Goal: Task Accomplishment & Management: Use online tool/utility

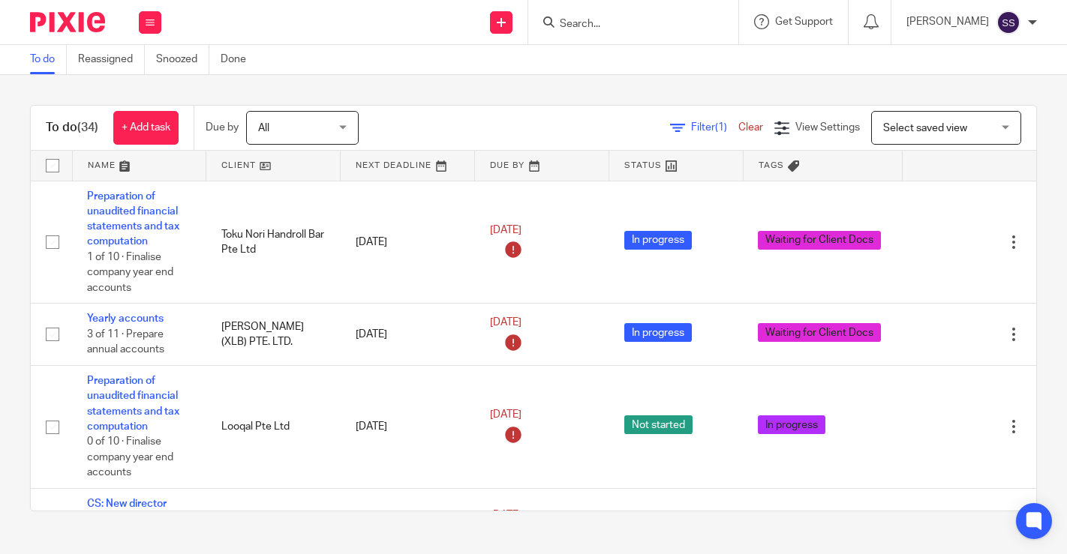
click at [259, 166] on link at bounding box center [273, 166] width 134 height 30
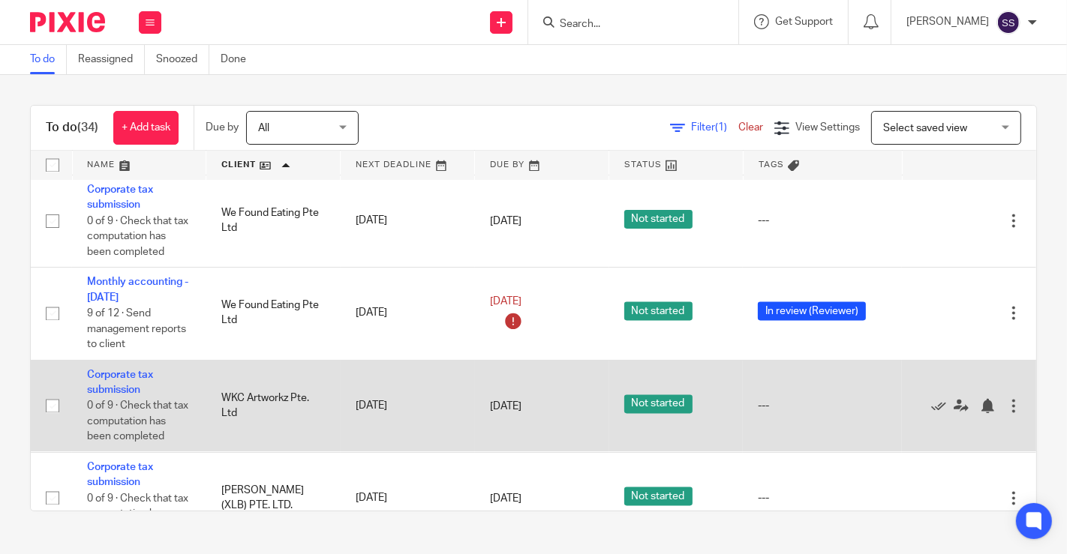
scroll to position [2498, 0]
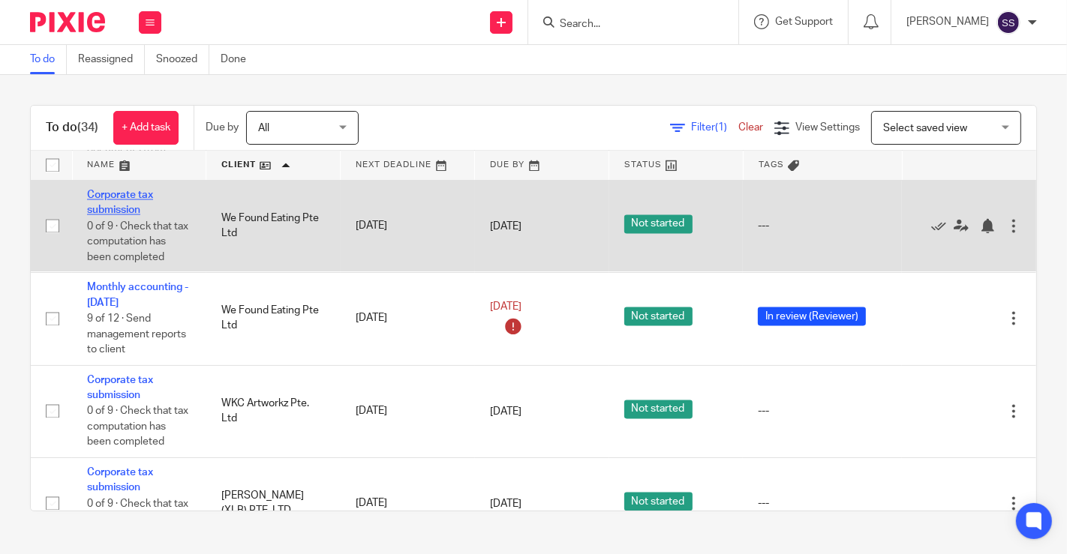
click at [119, 209] on link "Corporate tax submission" at bounding box center [120, 204] width 66 height 26
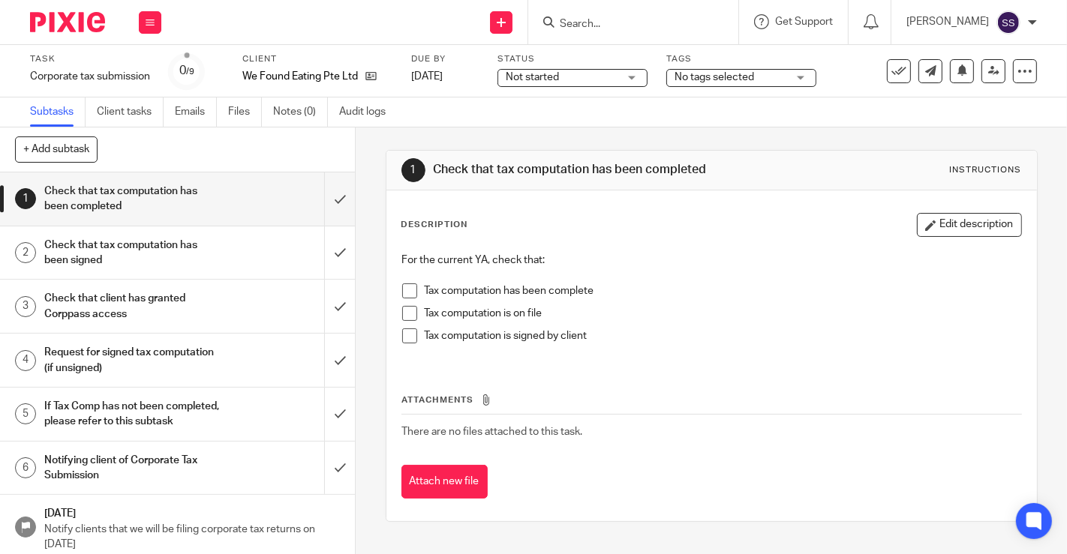
click at [710, 82] on span "No tags selected" at bounding box center [714, 77] width 80 height 11
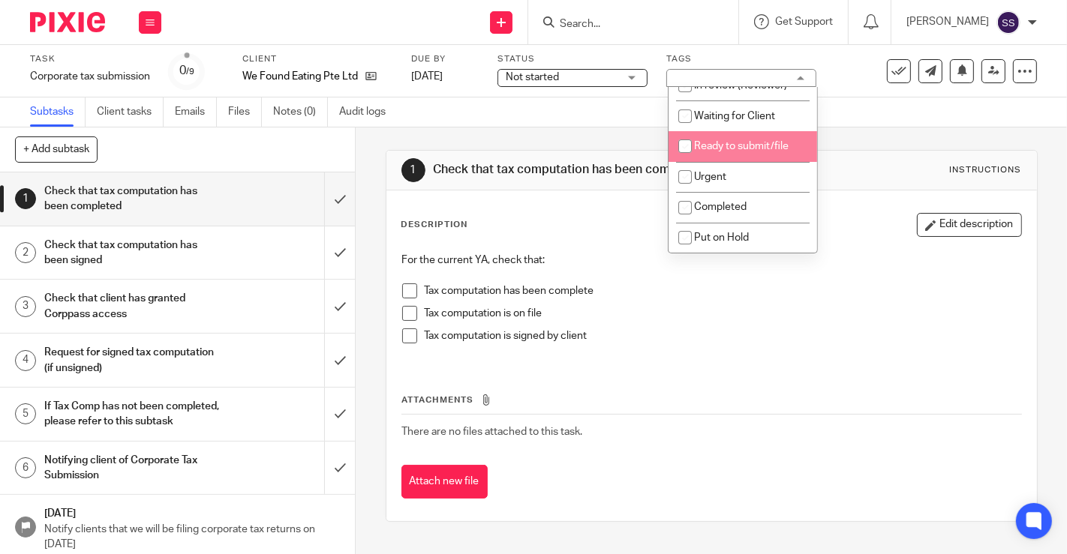
scroll to position [92, 0]
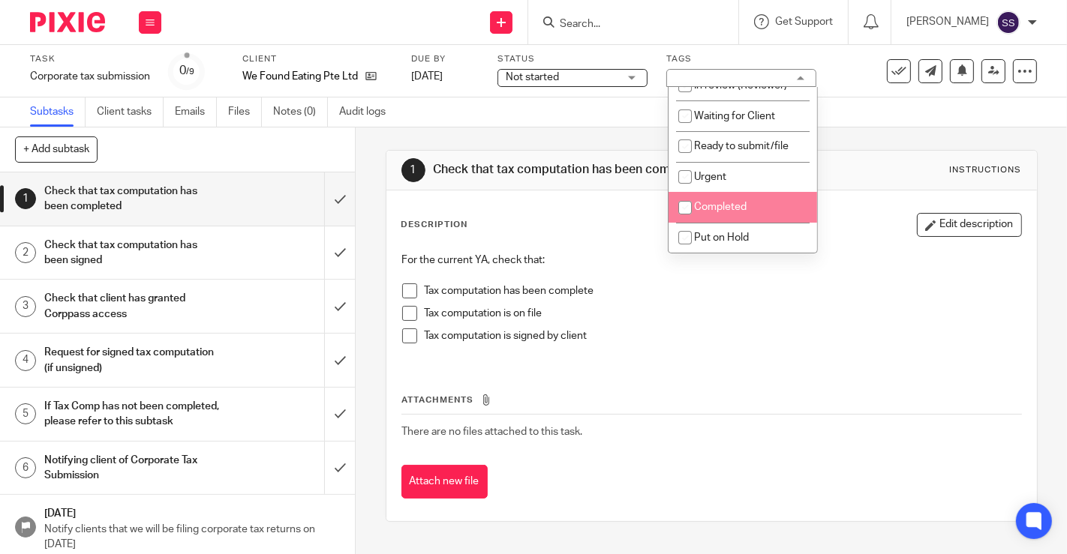
click at [711, 206] on span "Completed" at bounding box center [720, 207] width 53 height 11
checkbox input "true"
click at [405, 292] on span at bounding box center [409, 291] width 15 height 15
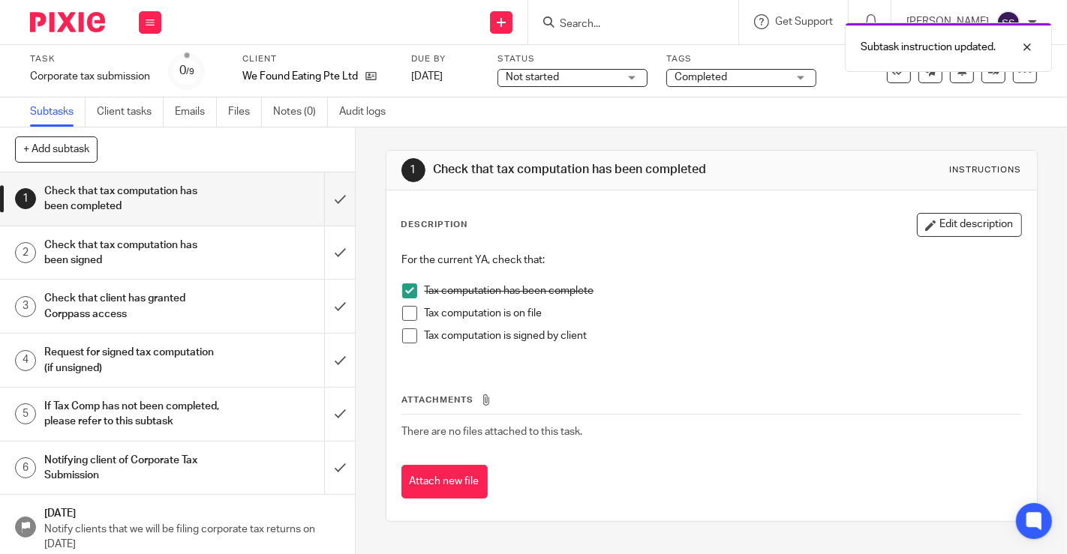
click at [404, 311] on span at bounding box center [409, 313] width 15 height 15
click at [402, 335] on span at bounding box center [409, 336] width 15 height 15
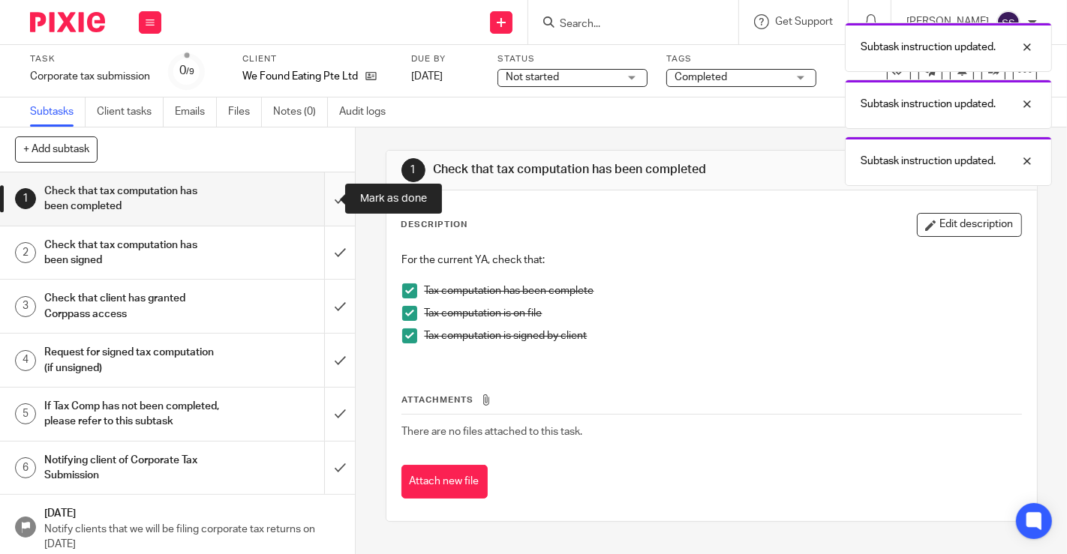
click at [322, 194] on input "submit" at bounding box center [177, 199] width 355 height 53
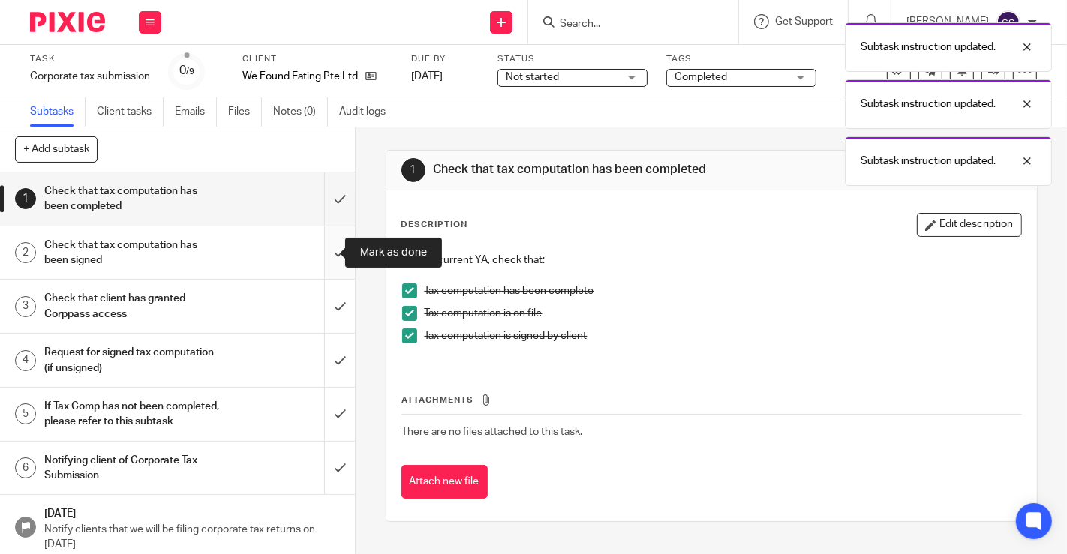
click at [323, 240] on input "submit" at bounding box center [177, 253] width 355 height 53
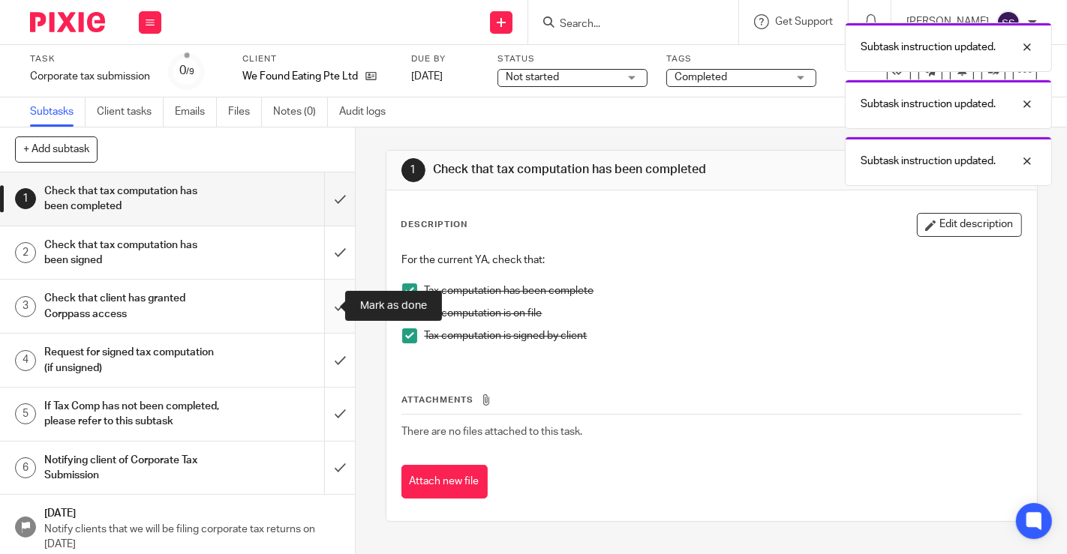
click at [324, 296] on input "submit" at bounding box center [177, 306] width 355 height 53
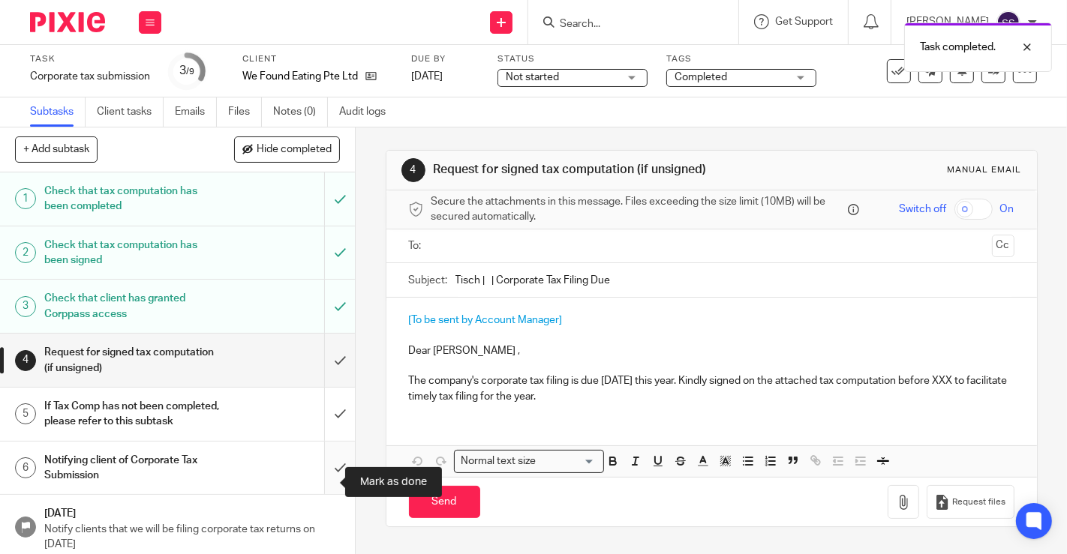
click at [322, 470] on input "submit" at bounding box center [177, 468] width 355 height 53
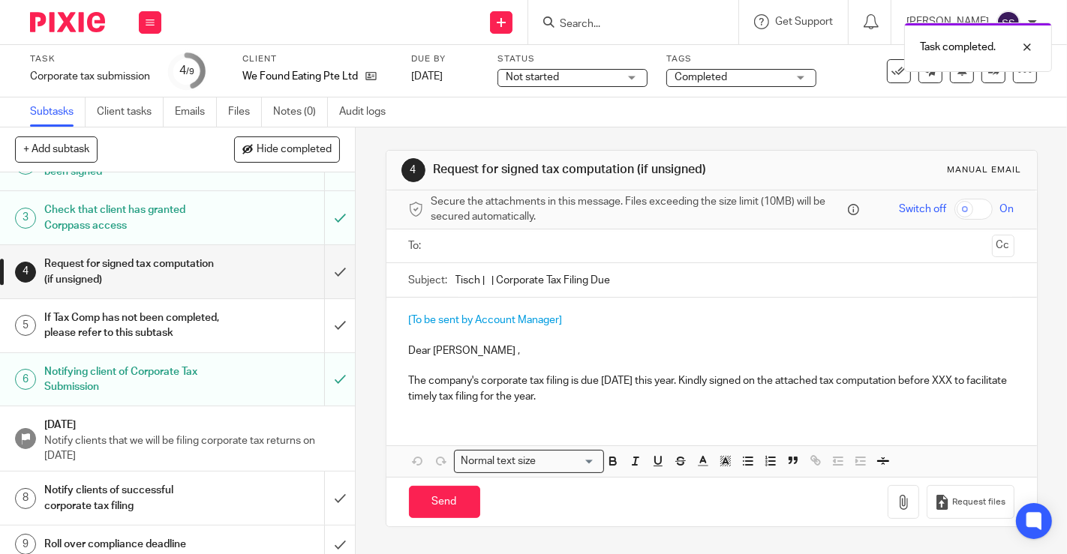
scroll to position [111, 0]
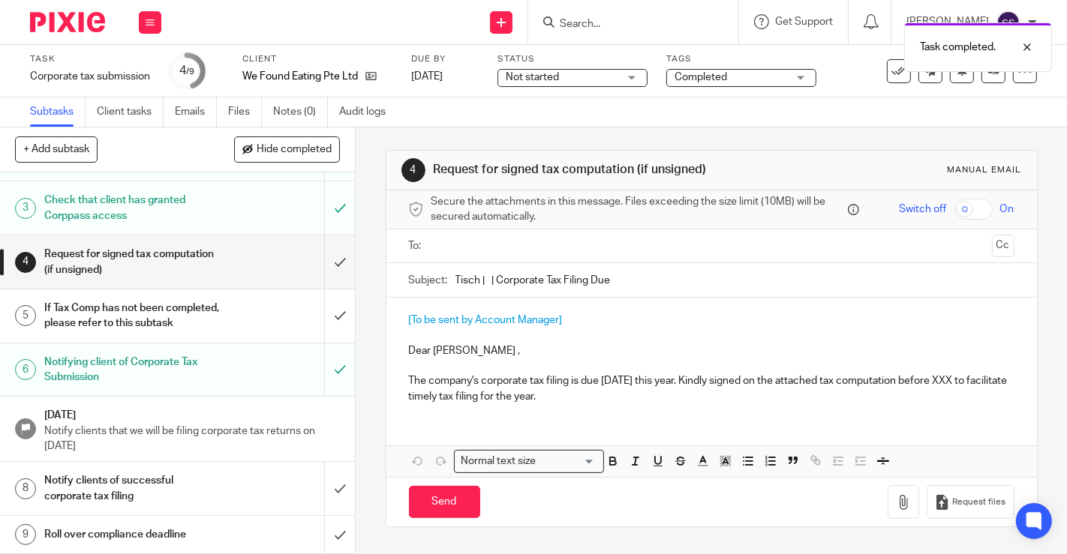
click at [141, 326] on h1 "If Tax Comp has not been completed, please refer to this subtask" at bounding box center [132, 316] width 177 height 38
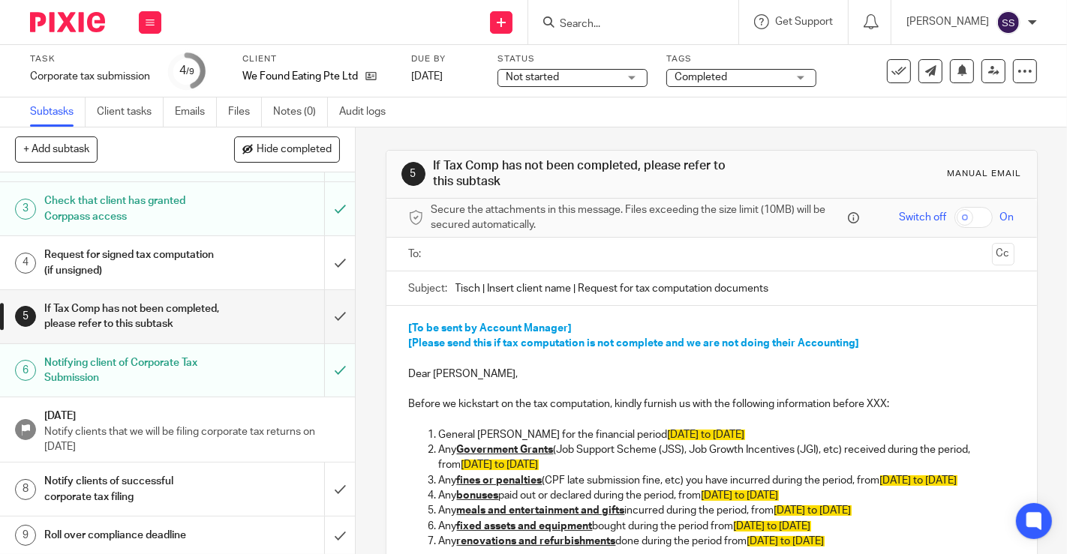
scroll to position [111, 0]
click at [317, 485] on input "submit" at bounding box center [177, 488] width 355 height 53
click at [318, 530] on input "submit" at bounding box center [177, 535] width 355 height 38
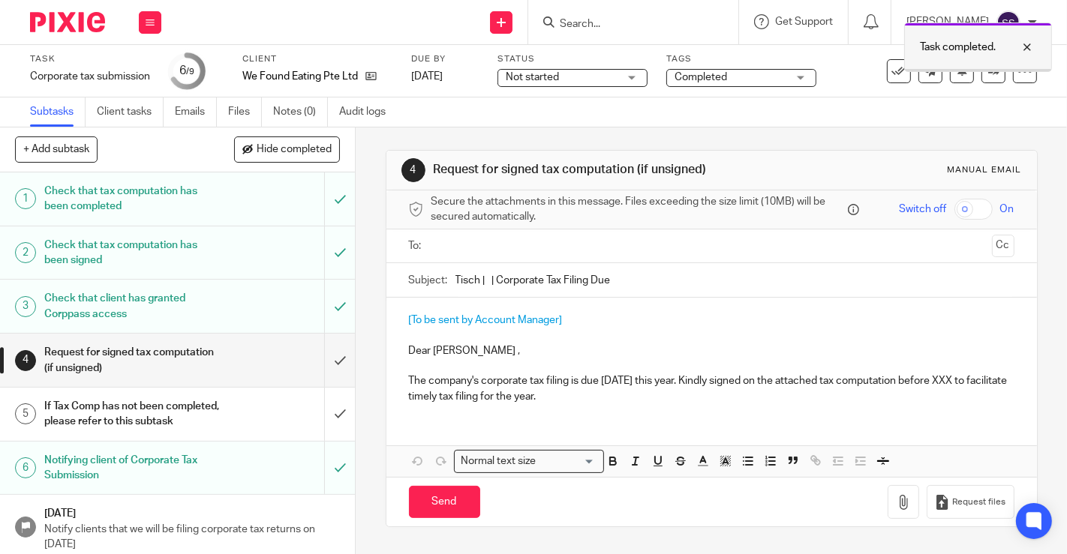
click at [1026, 48] on div at bounding box center [1015, 47] width 41 height 18
click at [891, 70] on icon at bounding box center [898, 71] width 15 height 15
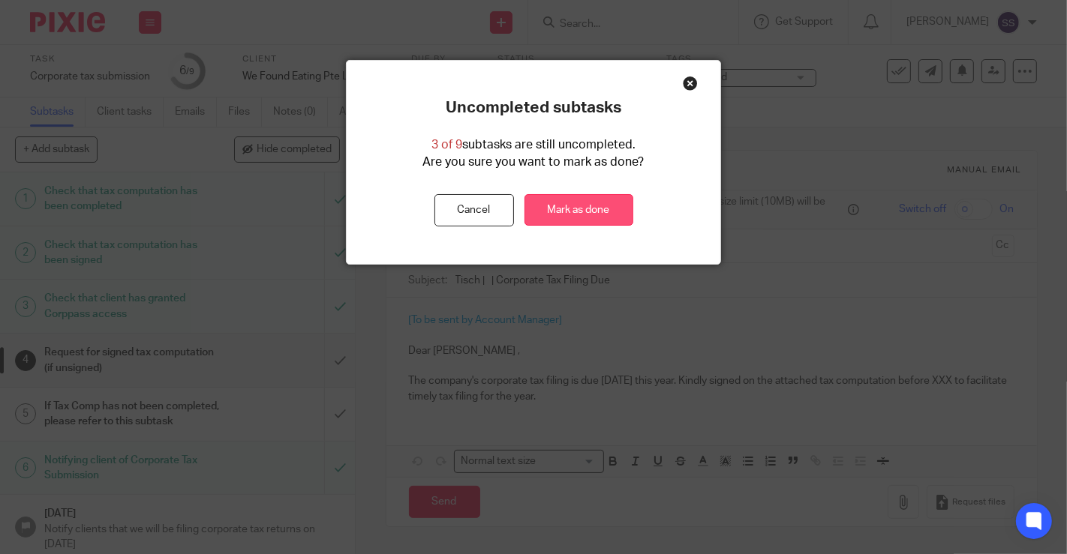
click at [557, 209] on link "Mark as done" at bounding box center [578, 210] width 109 height 32
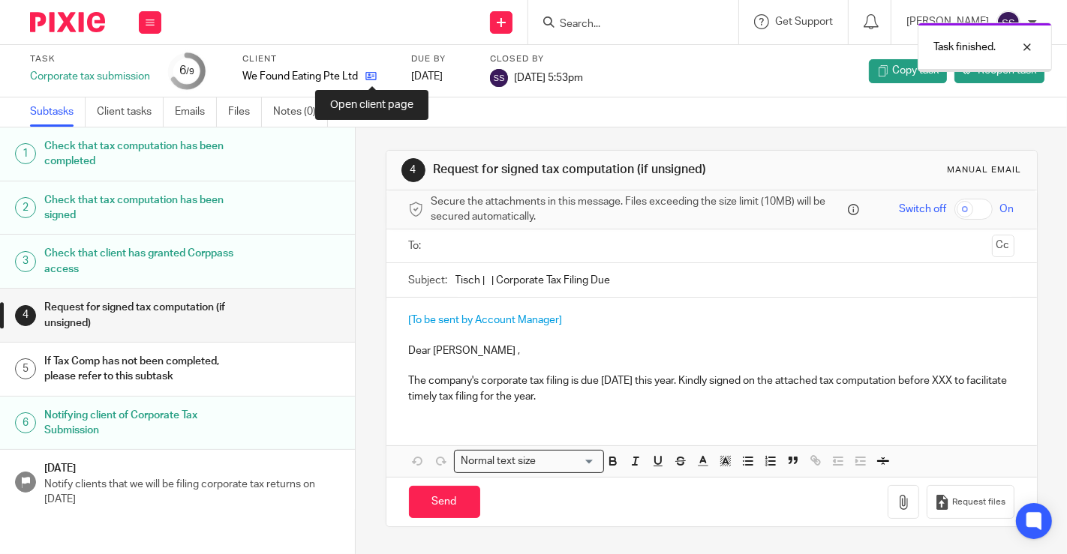
click at [373, 78] on icon at bounding box center [370, 76] width 11 height 11
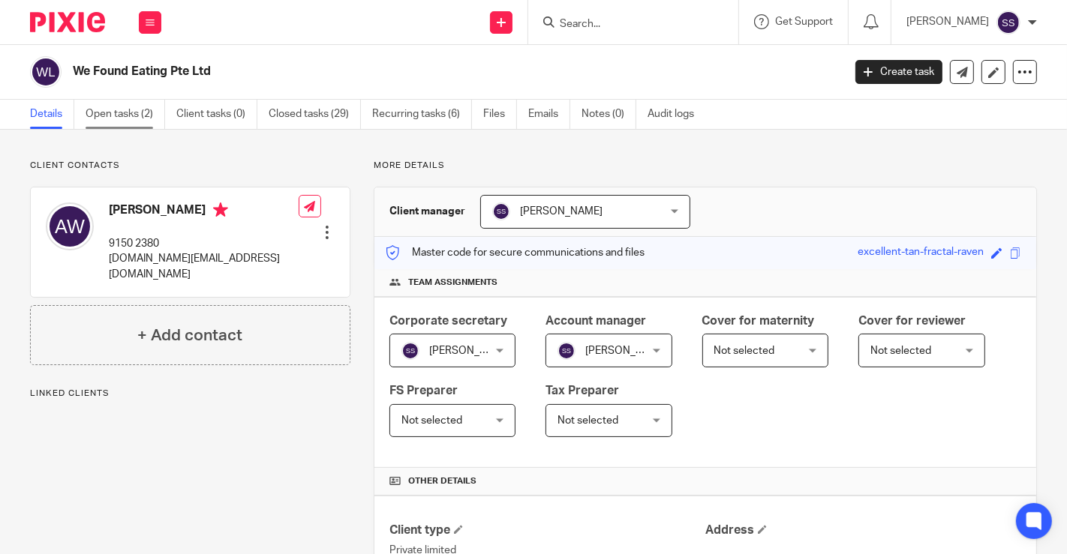
click at [116, 110] on link "Open tasks (2)" at bounding box center [126, 114] width 80 height 29
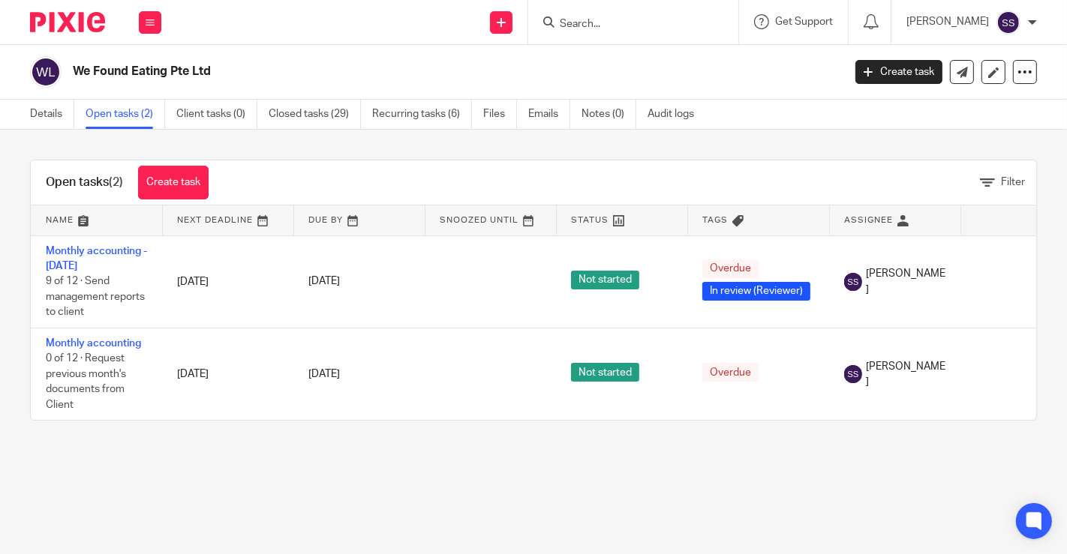
click at [47, 119] on link "Details" at bounding box center [52, 114] width 44 height 29
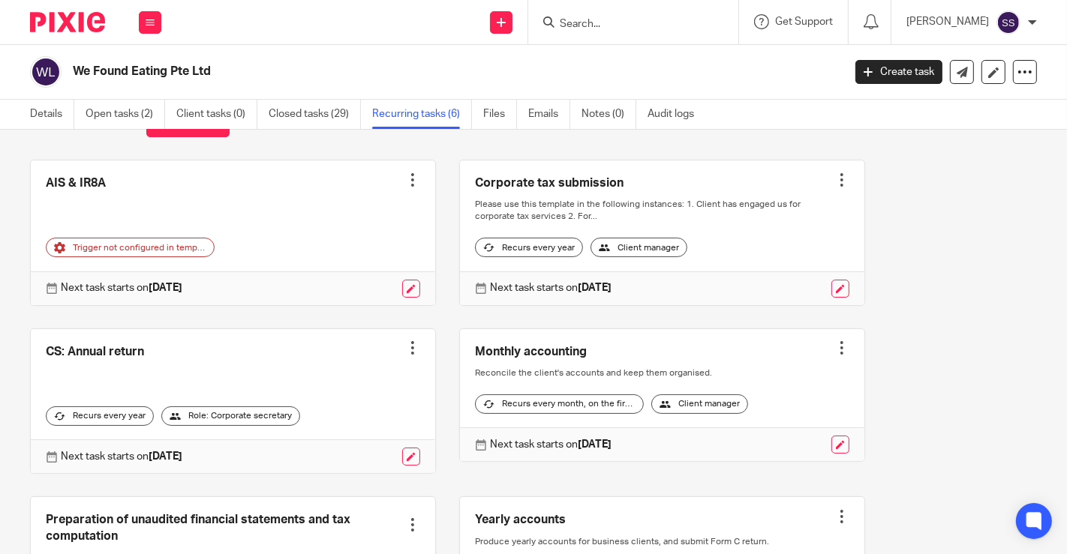
scroll to position [44, 0]
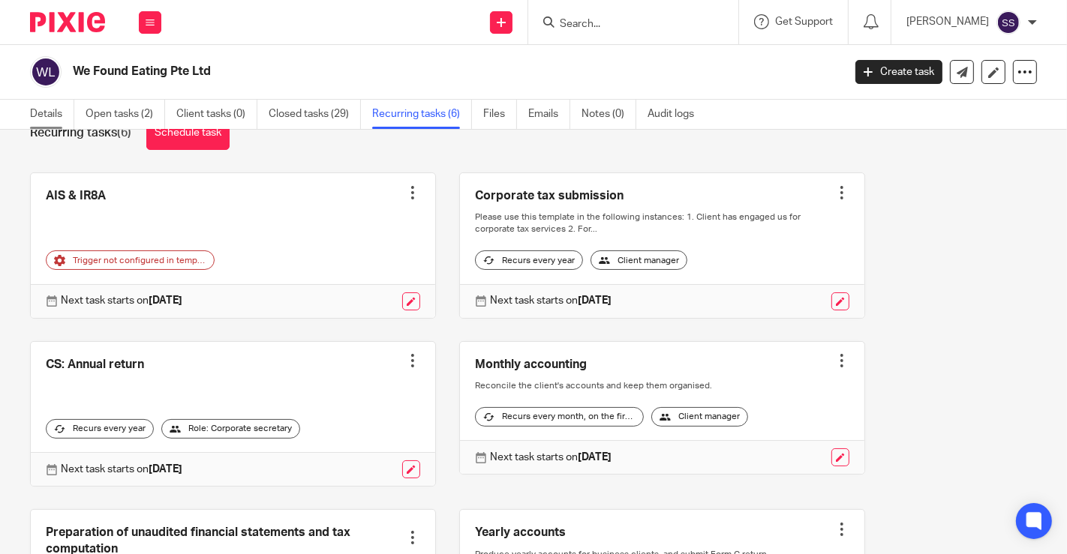
drag, startPoint x: 38, startPoint y: 112, endPoint x: 47, endPoint y: 112, distance: 9.0
click at [38, 112] on link "Details" at bounding box center [52, 114] width 44 height 29
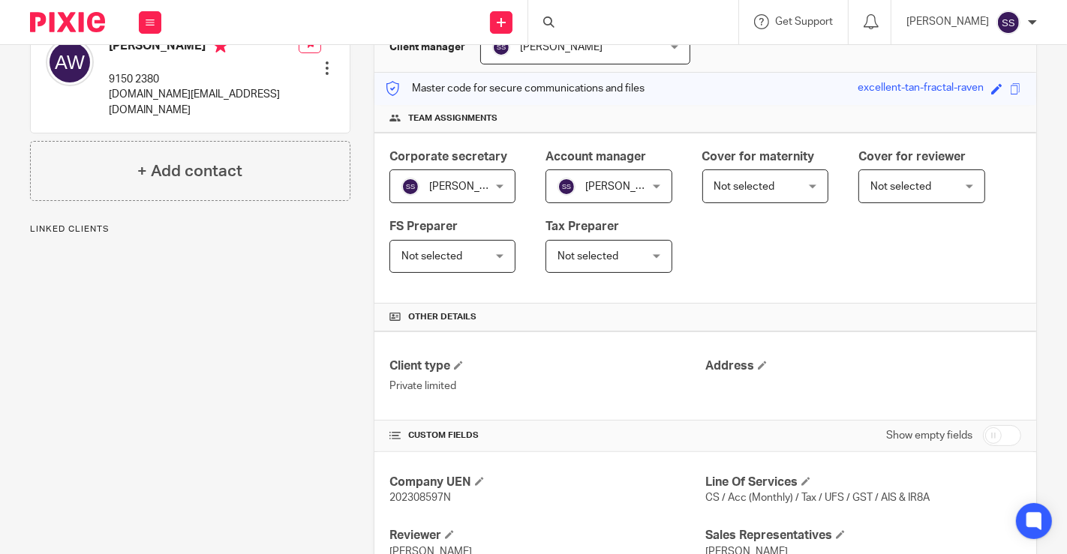
scroll to position [506, 0]
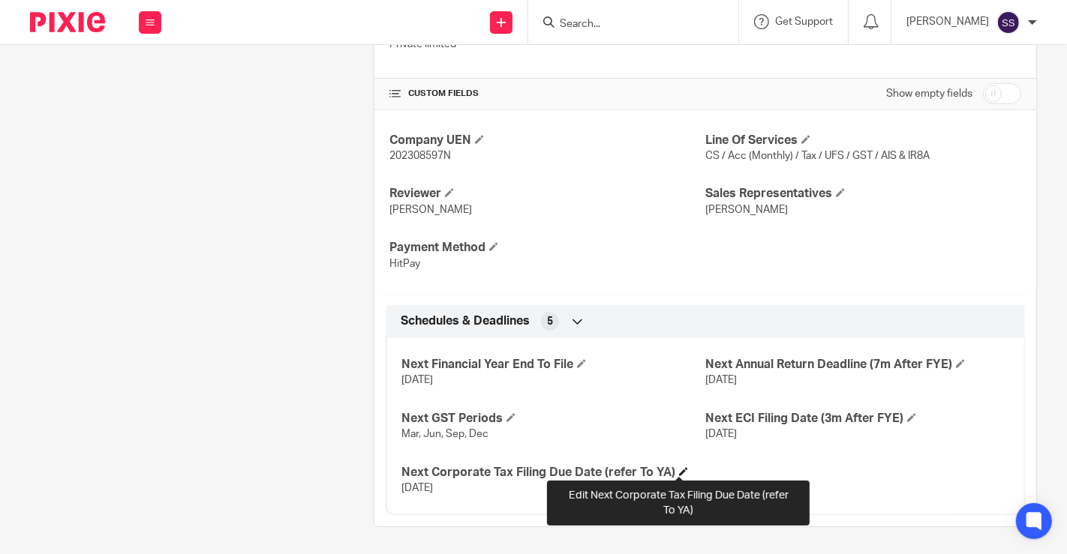
click at [679, 467] on span at bounding box center [683, 471] width 9 height 9
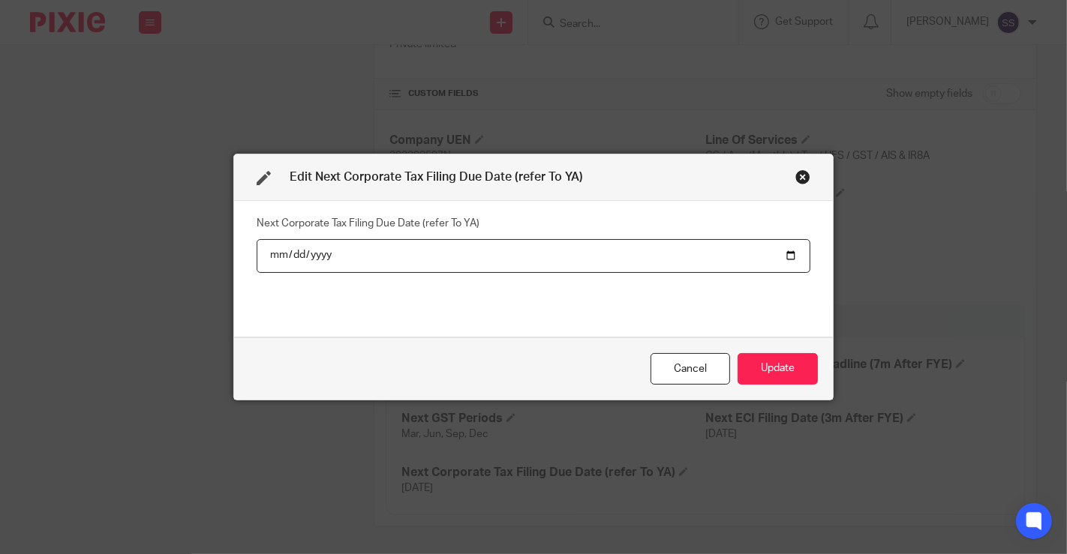
click at [317, 252] on input "2025-11-30" at bounding box center [534, 256] width 554 height 34
type input "2026-11-30"
drag, startPoint x: 377, startPoint y: 365, endPoint x: 437, endPoint y: 383, distance: 61.9
click at [377, 365] on div "Cancel Update" at bounding box center [533, 369] width 599 height 63
click at [769, 361] on button "Update" at bounding box center [777, 369] width 80 height 32
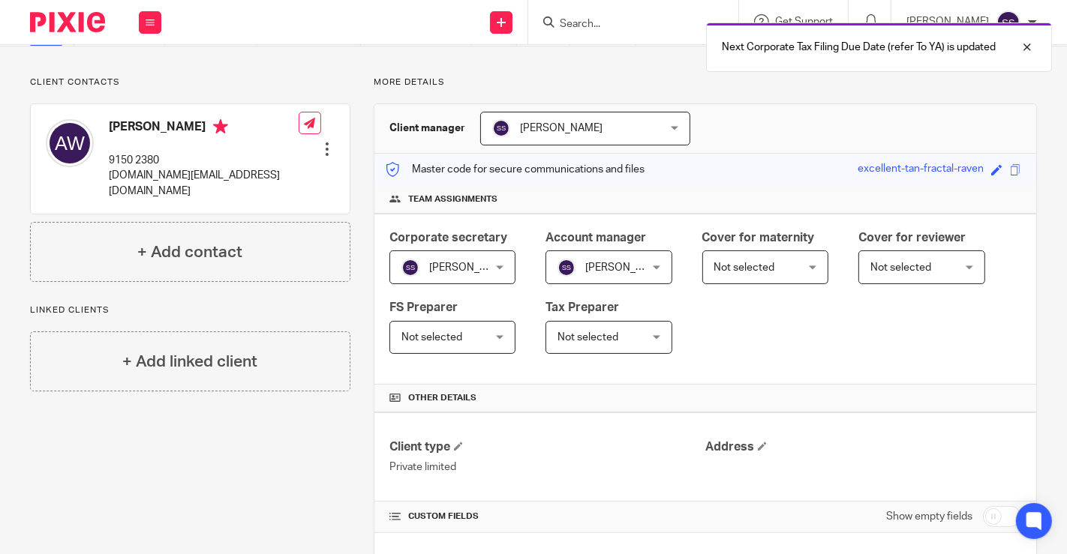
scroll to position [0, 0]
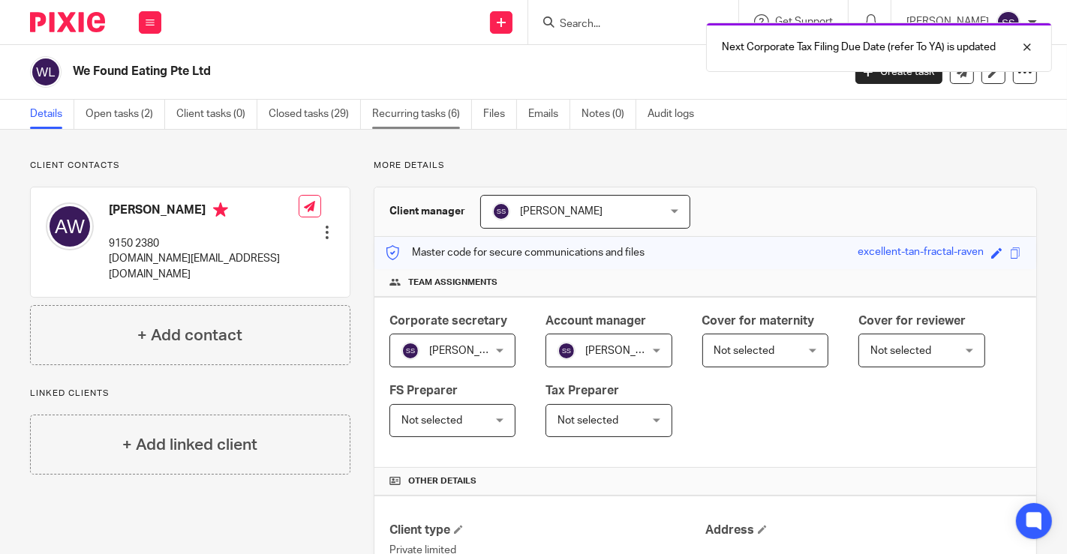
click at [442, 119] on link "Recurring tasks (6)" at bounding box center [422, 114] width 100 height 29
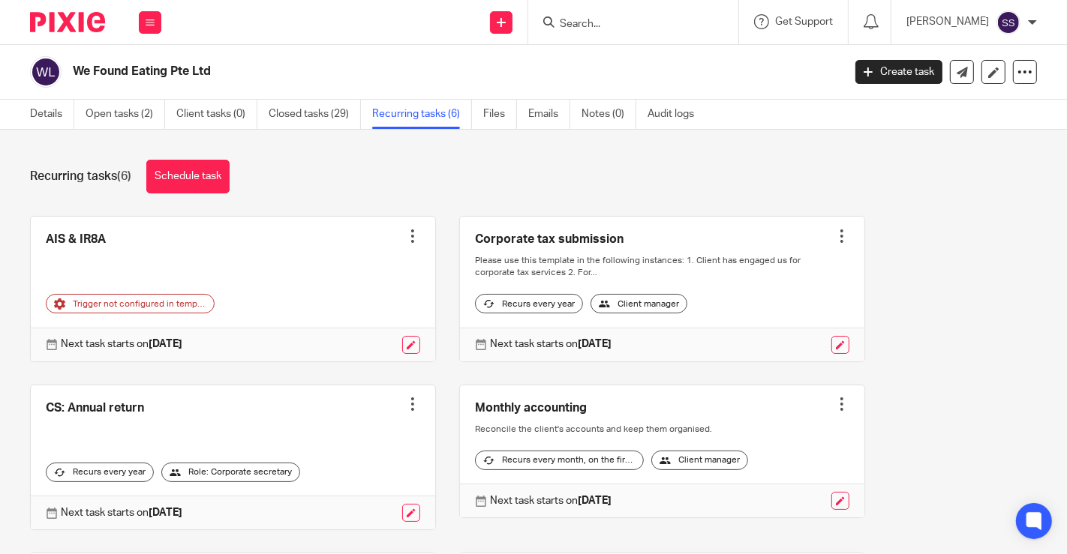
click at [623, 33] on div at bounding box center [633, 22] width 210 height 44
click at [617, 24] on input "Search" at bounding box center [625, 25] width 135 height 14
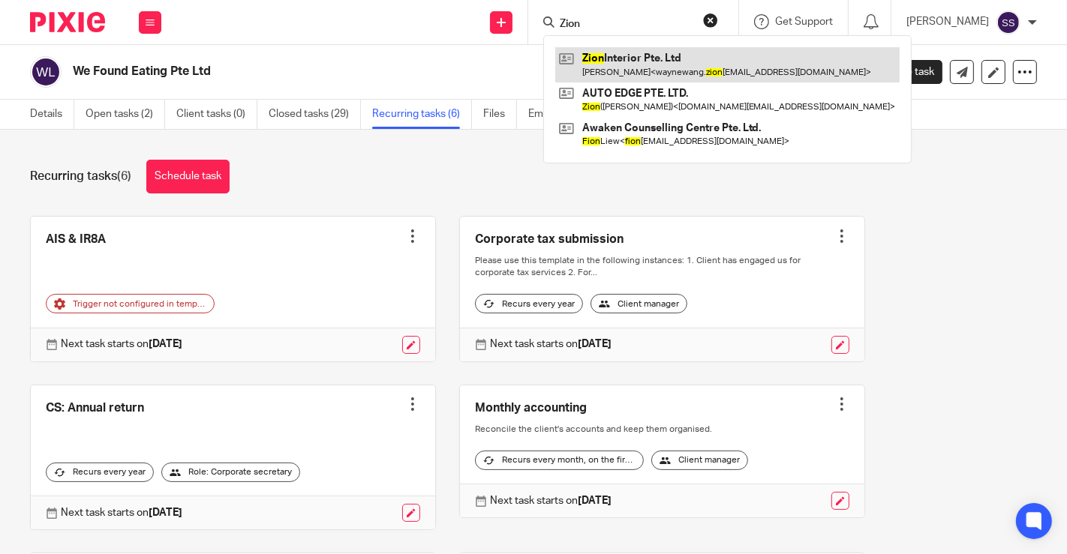
type input "Zion"
click at [613, 62] on link at bounding box center [727, 64] width 344 height 35
